Goal: Transaction & Acquisition: Book appointment/travel/reservation

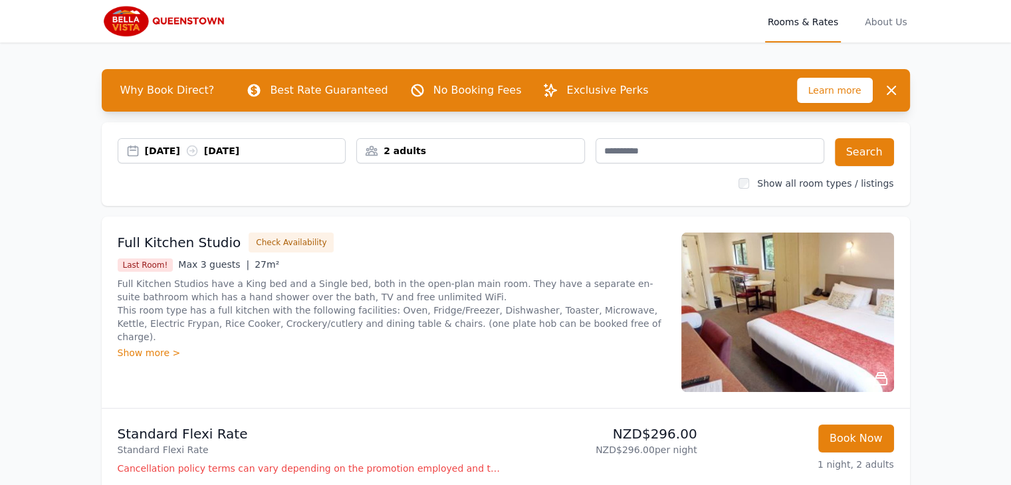
click at [170, 148] on div "[DATE] [DATE]" at bounding box center [245, 150] width 201 height 13
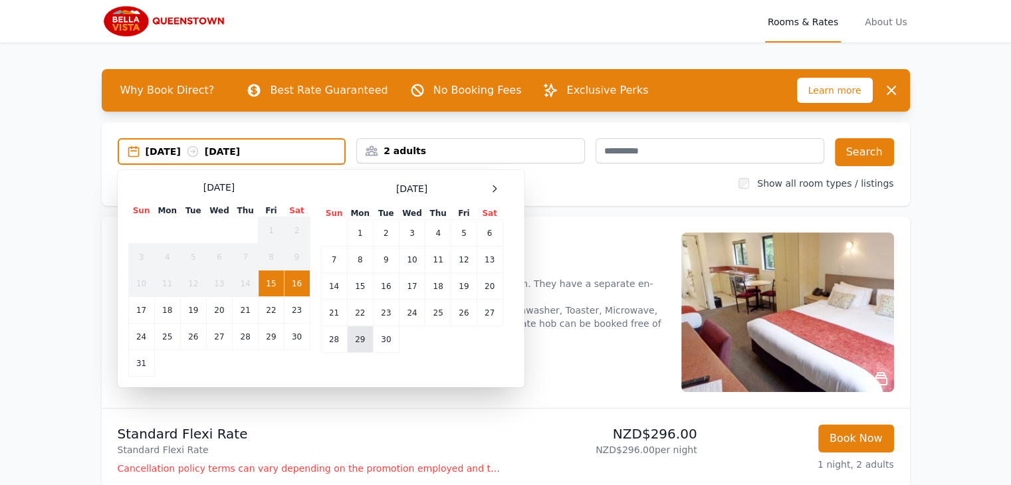
click at [356, 337] on td "29" at bounding box center [360, 339] width 26 height 27
click at [493, 192] on icon at bounding box center [494, 188] width 11 height 11
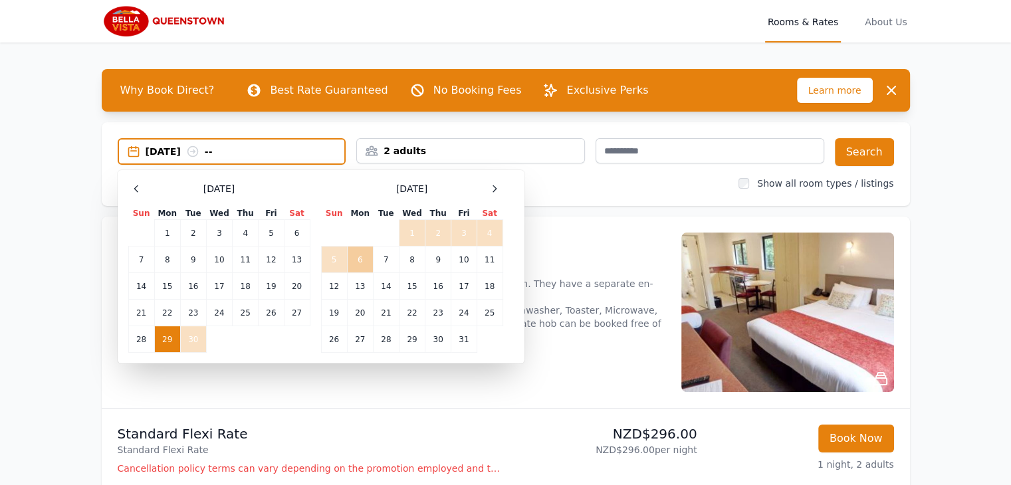
click at [357, 264] on td "6" at bounding box center [360, 260] width 26 height 27
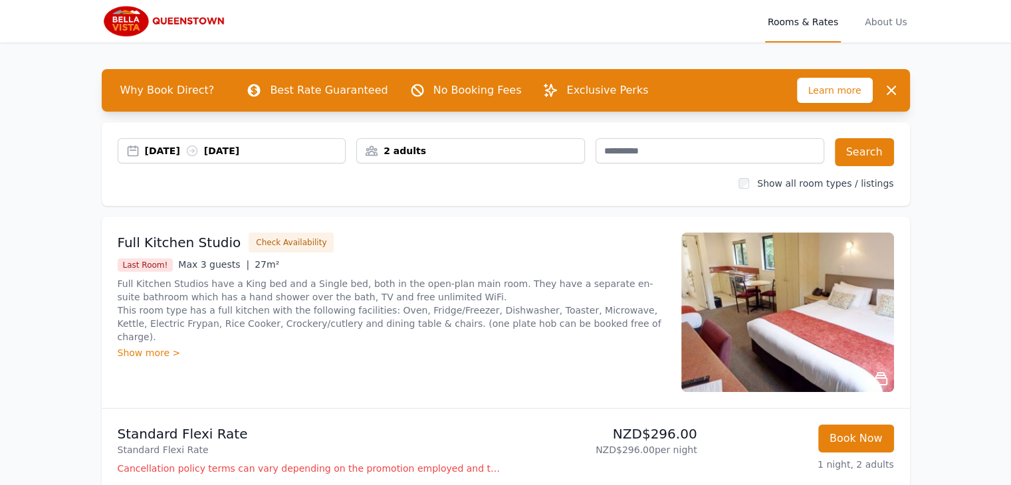
click at [505, 154] on div "2 adults" at bounding box center [470, 150] width 227 height 13
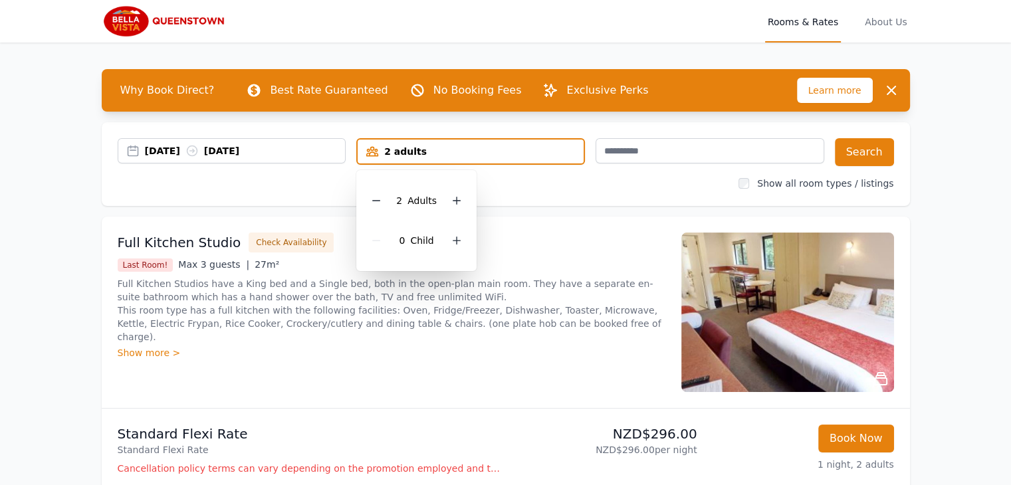
click at [453, 253] on div "0 Child" at bounding box center [416, 241] width 99 height 40
click at [451, 248] on div at bounding box center [456, 240] width 19 height 19
click at [872, 155] on button "Search" at bounding box center [864, 152] width 59 height 28
